Goal: Download file/media

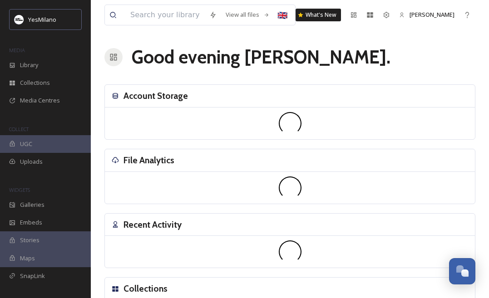
click at [96, 157] on div "View all files 🇬🇧 What's New [PERSON_NAME] Good evening [PERSON_NAME] . Account…" at bounding box center [290, 203] width 398 height 406
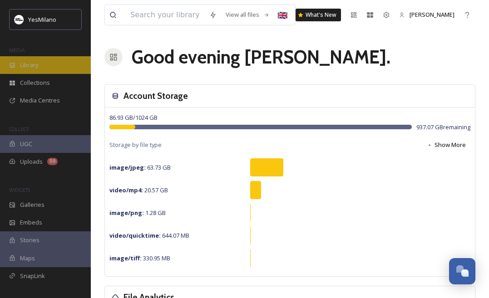
click at [34, 62] on span "Library" at bounding box center [29, 65] width 18 height 9
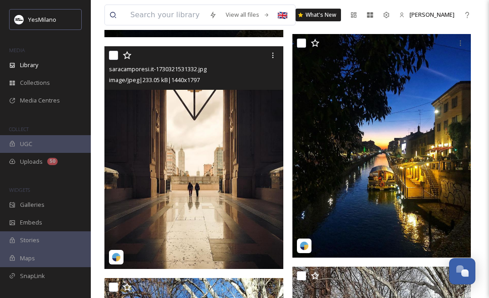
scroll to position [7698, 0]
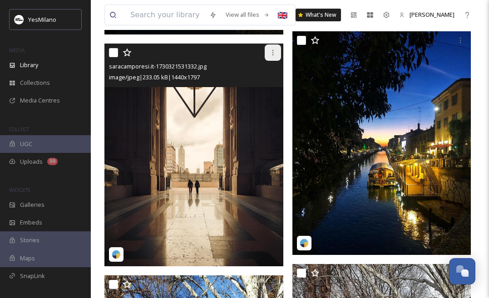
click at [272, 52] on icon at bounding box center [272, 52] width 7 height 7
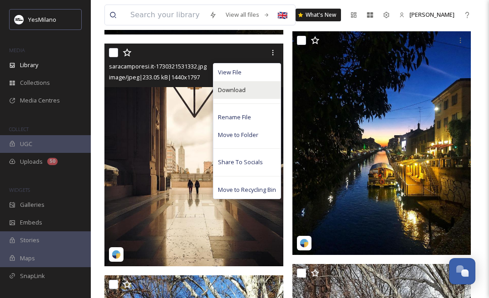
click at [248, 87] on div "Download" at bounding box center [246, 90] width 67 height 18
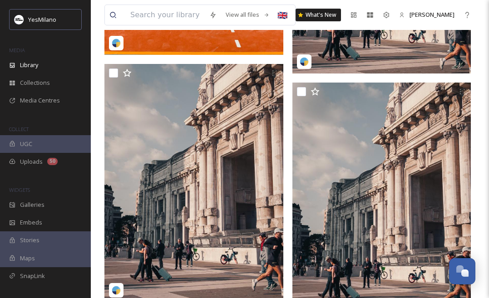
scroll to position [10550, 0]
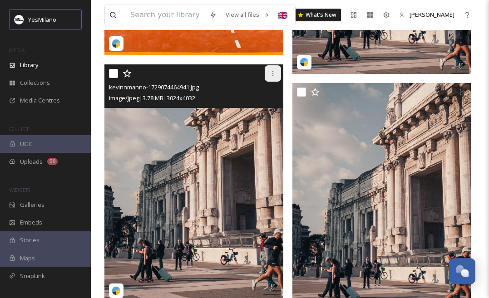
click at [270, 75] on icon at bounding box center [272, 73] width 7 height 7
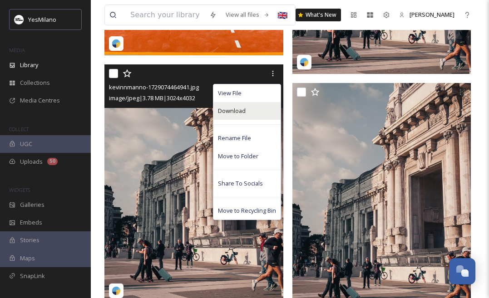
click at [250, 106] on div "Download" at bounding box center [246, 111] width 67 height 18
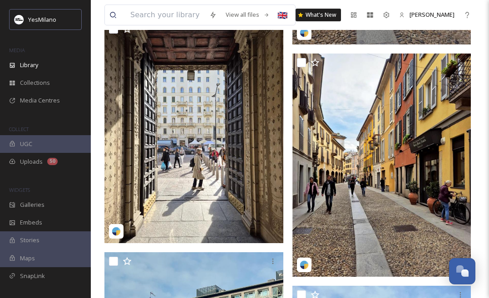
scroll to position [11075, 0]
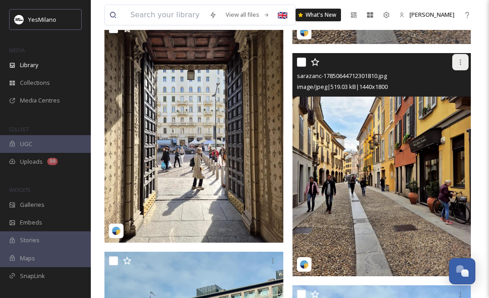
click at [458, 64] on icon at bounding box center [459, 62] width 7 height 7
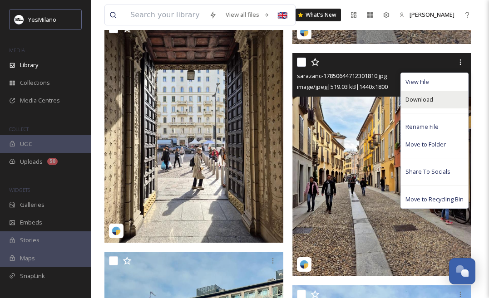
click at [428, 102] on span "Download" at bounding box center [419, 99] width 28 height 9
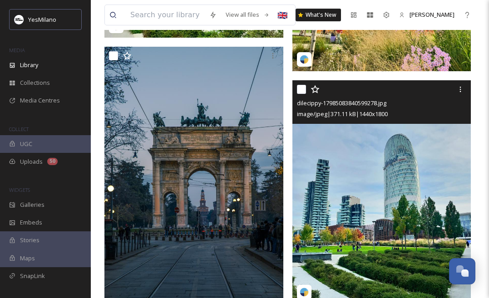
scroll to position [11740, 0]
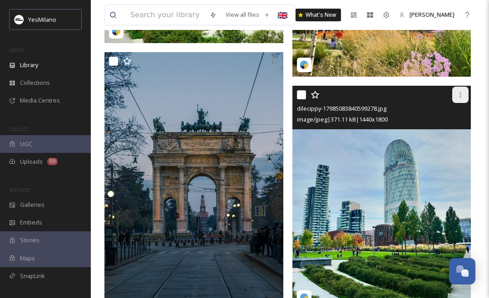
click at [461, 93] on icon at bounding box center [459, 94] width 7 height 7
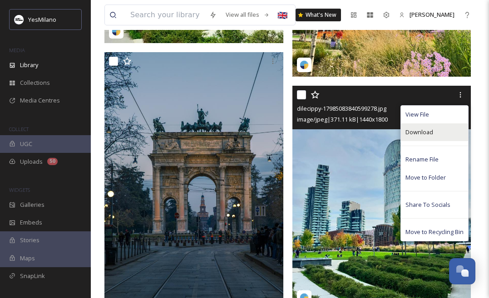
click at [435, 134] on div "Download" at bounding box center [434, 132] width 67 height 18
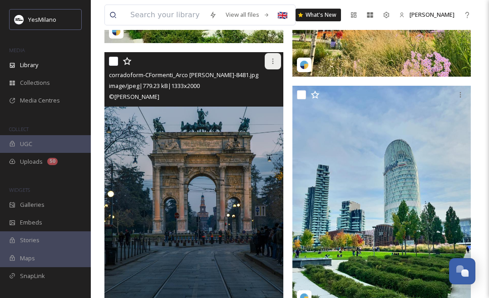
click at [270, 65] on icon at bounding box center [272, 61] width 7 height 7
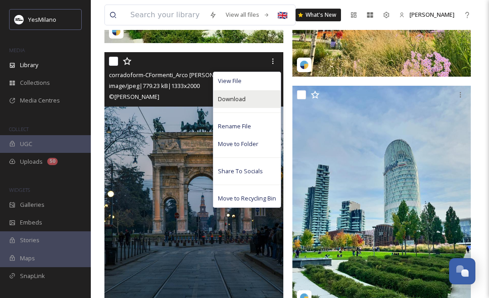
click at [252, 101] on div "Download" at bounding box center [246, 99] width 67 height 18
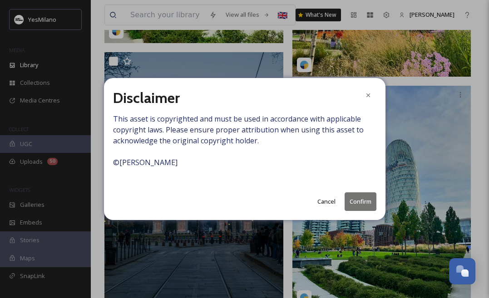
click at [353, 201] on button "Confirm" at bounding box center [360, 201] width 32 height 19
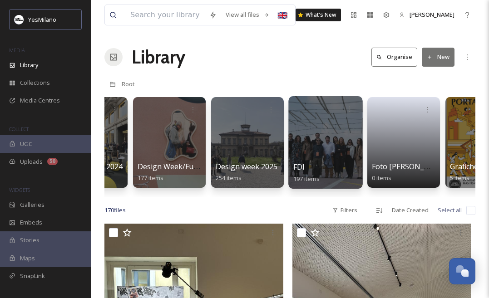
scroll to position [0, 521]
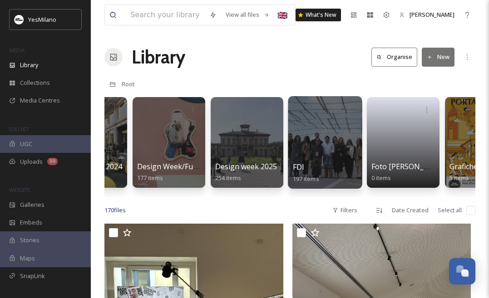
click at [319, 146] on div at bounding box center [325, 142] width 74 height 93
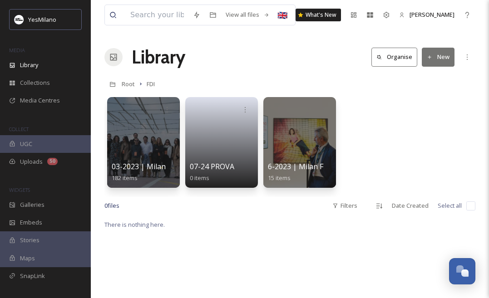
scroll to position [9, 0]
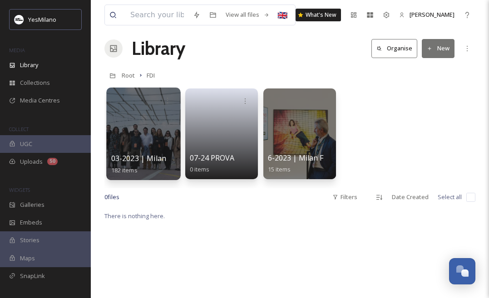
click at [135, 137] on div at bounding box center [143, 134] width 74 height 93
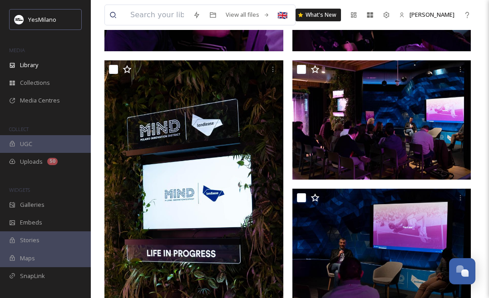
scroll to position [1603, 0]
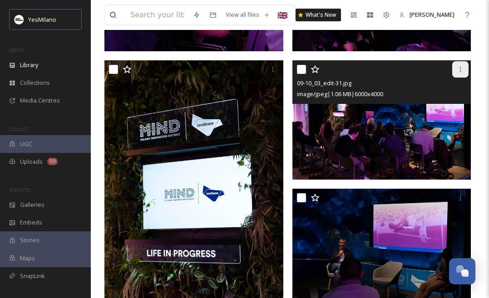
click at [462, 69] on icon at bounding box center [459, 69] width 7 height 7
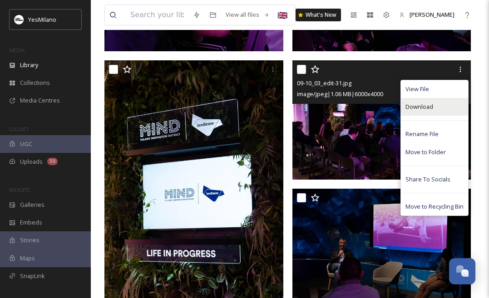
click at [434, 110] on div "Download" at bounding box center [434, 107] width 67 height 18
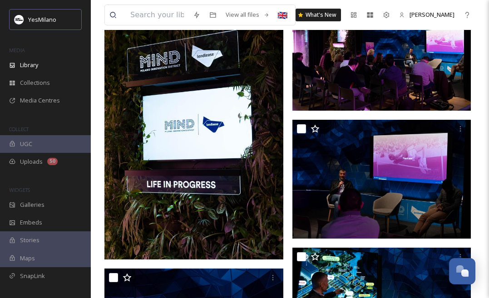
scroll to position [1760, 0]
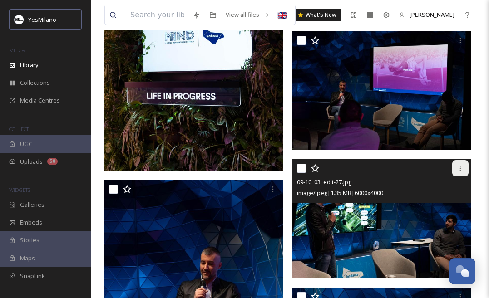
click at [459, 171] on icon at bounding box center [459, 168] width 7 height 7
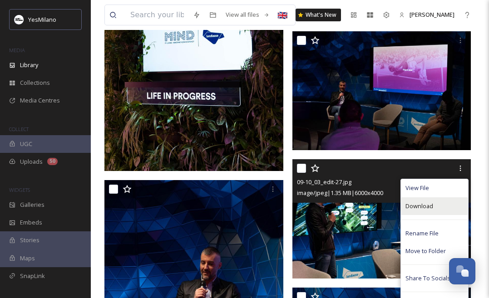
click at [435, 207] on div "Download" at bounding box center [434, 206] width 67 height 18
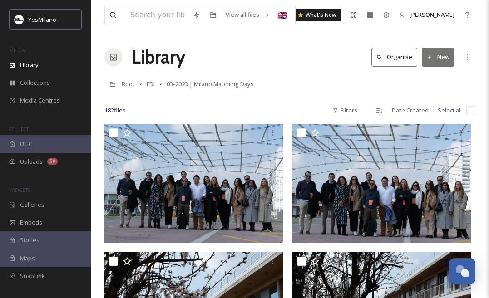
scroll to position [0, 0]
click at [152, 87] on span "FDI" at bounding box center [151, 84] width 8 height 8
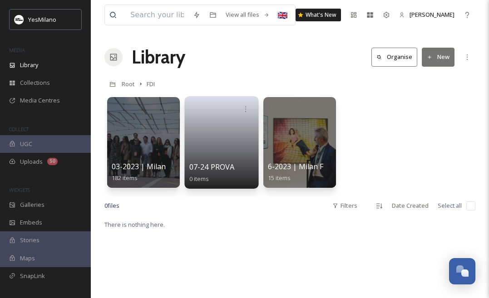
click at [212, 148] on link at bounding box center [221, 140] width 65 height 44
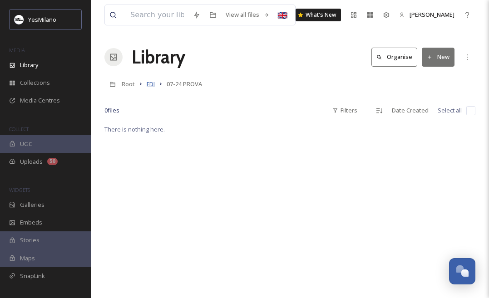
click at [149, 88] on span "FDI" at bounding box center [151, 84] width 8 height 8
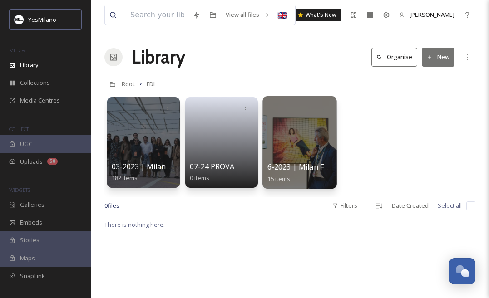
click at [284, 139] on div at bounding box center [299, 142] width 74 height 93
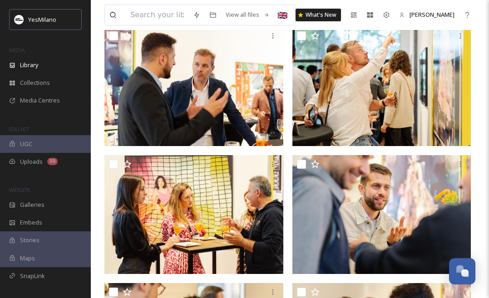
scroll to position [23, 0]
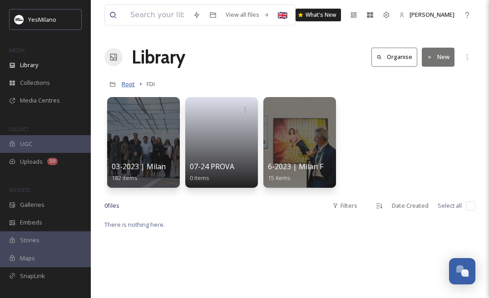
click at [130, 83] on span "Root" at bounding box center [128, 84] width 13 height 8
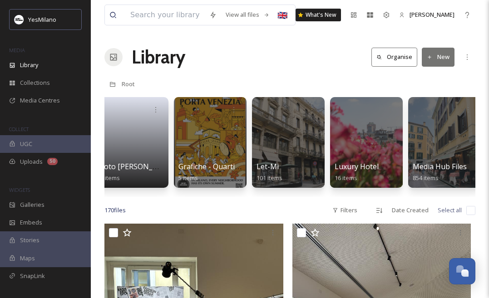
scroll to position [0, 799]
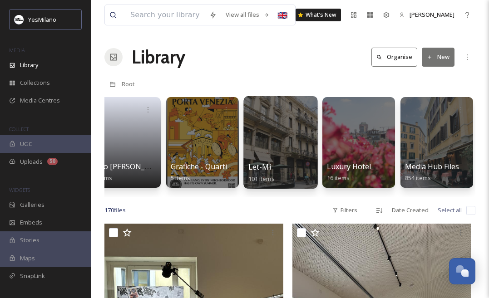
click at [282, 141] on div at bounding box center [280, 142] width 74 height 93
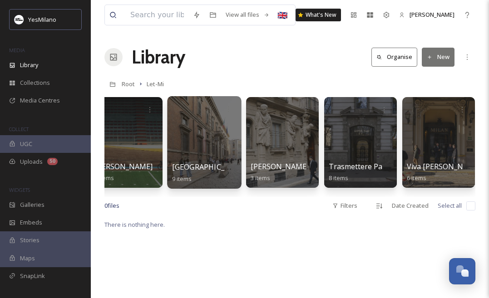
scroll to position [0, 797]
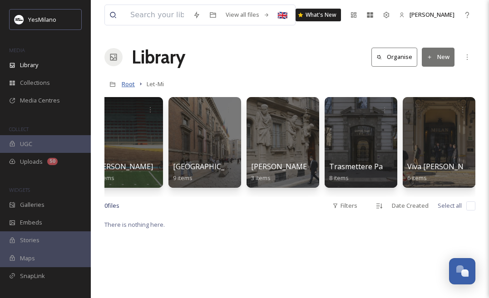
click at [132, 83] on span "Root" at bounding box center [128, 84] width 13 height 8
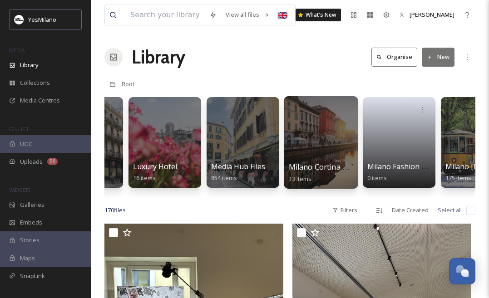
scroll to position [0, 1001]
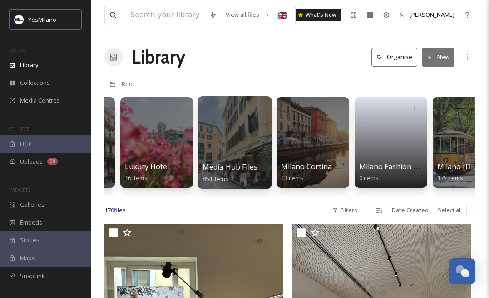
click at [258, 146] on div at bounding box center [234, 142] width 74 height 93
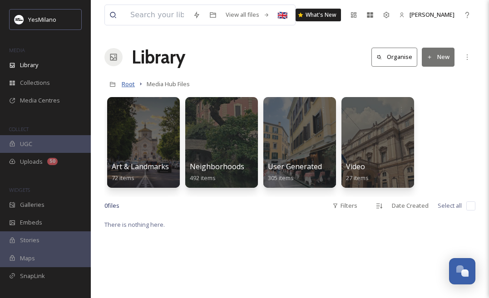
click at [132, 85] on span "Root" at bounding box center [128, 84] width 13 height 8
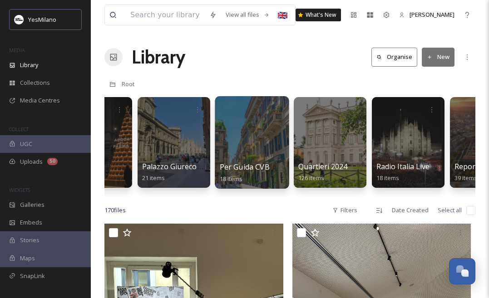
scroll to position [0, 1609]
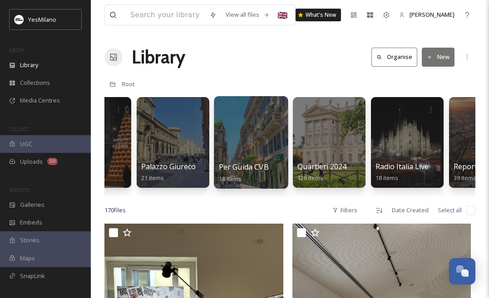
click at [255, 144] on div at bounding box center [251, 142] width 74 height 93
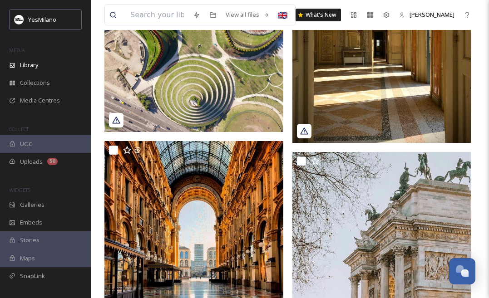
scroll to position [523, 0]
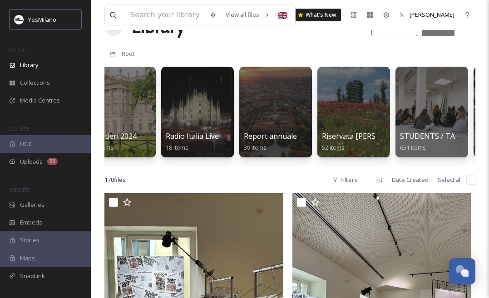
scroll to position [0, 1862]
